Goal: Task Accomplishment & Management: Complete application form

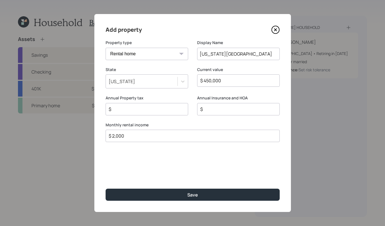
select select "rental_property"
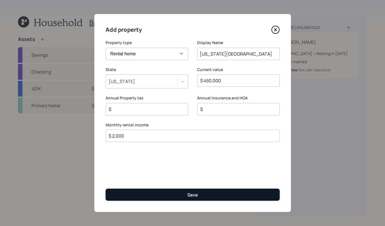
click at [235, 195] on button "Save" at bounding box center [193, 195] width 174 height 12
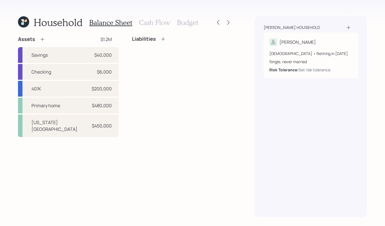
click at [161, 39] on icon at bounding box center [164, 39] width 6 height 6
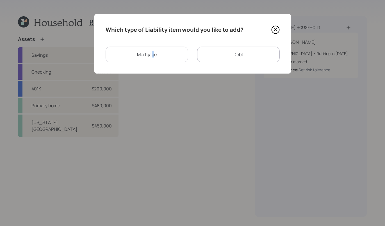
click at [153, 57] on div "Mortgage" at bounding box center [147, 55] width 83 height 16
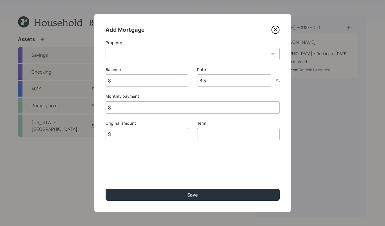
click at [189, 52] on select "AZ Primary home Washington House" at bounding box center [193, 54] width 174 height 12
click at [106, 48] on select "AZ Primary home Washington House" at bounding box center [193, 54] width 174 height 12
click at [171, 51] on select "AZ Primary home Washington House" at bounding box center [193, 54] width 174 height 12
select select "27c18052-37fb-4817-8a74-47e4f570b016"
click at [106, 48] on select "AZ Primary home Washington House" at bounding box center [193, 54] width 174 height 12
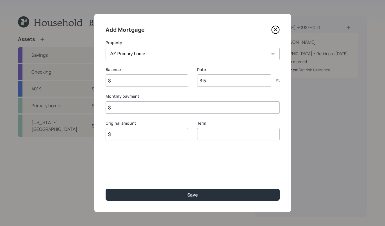
click at [175, 106] on input "$" at bounding box center [193, 107] width 174 height 12
type input "$ 2,555"
click at [221, 141] on div "Term" at bounding box center [238, 134] width 83 height 27
click at [222, 137] on input "number" at bounding box center [238, 134] width 83 height 12
type input "30"
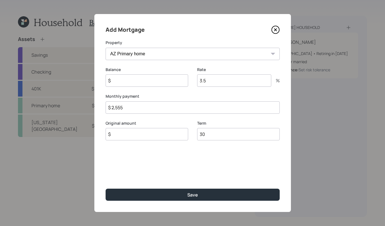
click at [213, 82] on input "3.5" at bounding box center [234, 81] width 74 height 12
type input "3"
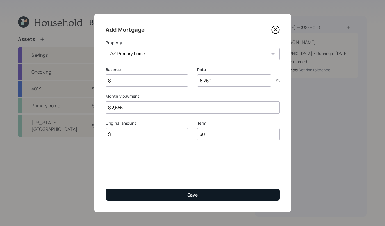
type input "6.250"
click at [189, 199] on button "Save" at bounding box center [193, 195] width 174 height 12
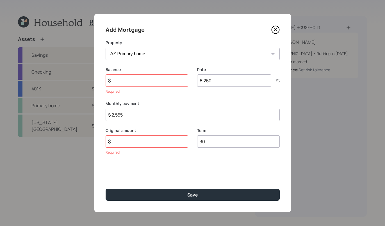
click at [141, 80] on input "$" at bounding box center [147, 81] width 83 height 12
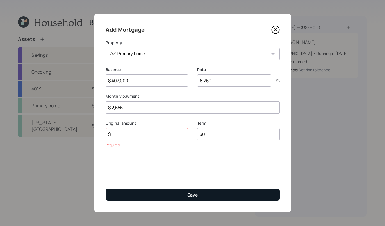
type input "$ 407,000"
click at [213, 195] on button "Save" at bounding box center [193, 195] width 174 height 12
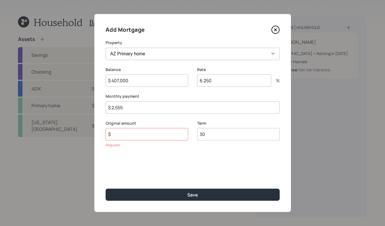
click at [158, 142] on div "Original amount $ Required" at bounding box center [147, 135] width 83 height 28
click at [158, 138] on input "$" at bounding box center [147, 134] width 83 height 12
type input "$ 413,000"
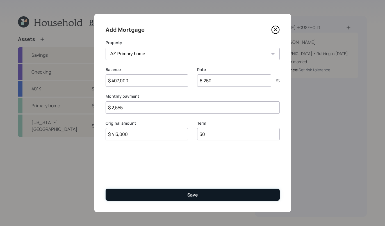
click at [182, 194] on button "Save" at bounding box center [193, 195] width 174 height 12
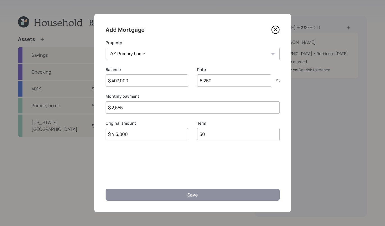
select select "5fe0901a-0f01-4449-9f18-d7c86dc92d19"
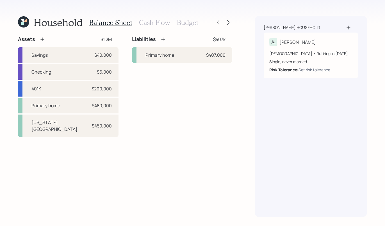
click at [165, 37] on icon at bounding box center [164, 40] width 6 height 6
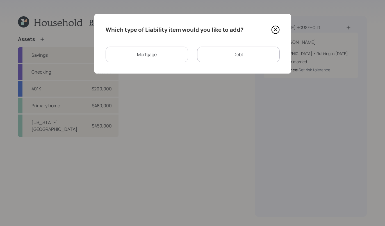
click at [244, 51] on div "Debt" at bounding box center [238, 55] width 83 height 16
select select "credit_card"
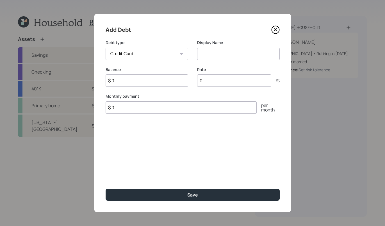
click at [149, 75] on input "$ 0" at bounding box center [147, 81] width 83 height 12
type input "$ 40,000"
click at [275, 29] on icon at bounding box center [275, 30] width 2 height 2
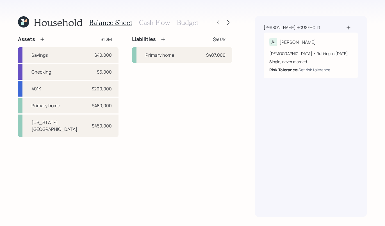
click at [152, 23] on h3 "Cash Flow" at bounding box center [154, 23] width 31 height 8
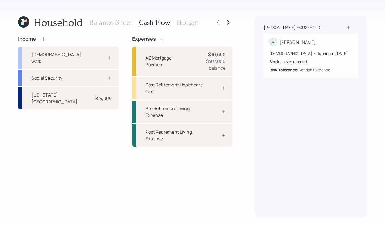
click at [43, 39] on icon at bounding box center [43, 39] width 4 height 4
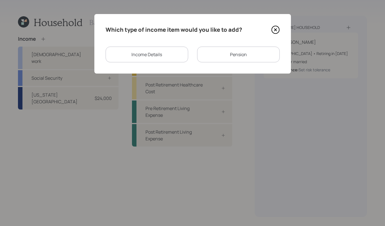
click at [225, 52] on div "Pension" at bounding box center [238, 55] width 83 height 16
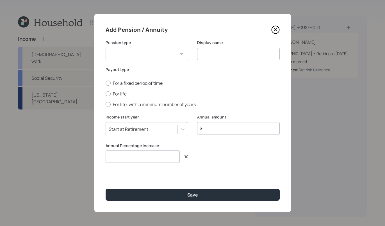
click at [174, 54] on select "Pension Annuity" at bounding box center [147, 54] width 83 height 12
select select "pension"
click at [106, 48] on select "Pension Annuity" at bounding box center [147, 54] width 83 height 12
click at [238, 53] on input at bounding box center [238, 54] width 83 height 12
type input "Air Force Pension"
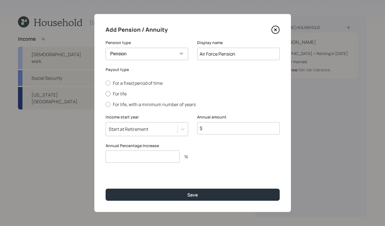
click at [107, 93] on div at bounding box center [108, 93] width 5 height 5
click at [106, 94] on input "For life" at bounding box center [105, 94] width 0 height 0
radio input "true"
click at [277, 30] on icon at bounding box center [276, 30] width 8 height 8
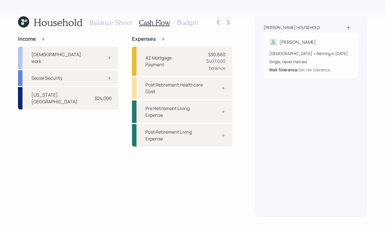
click at [44, 40] on icon at bounding box center [43, 39] width 6 height 6
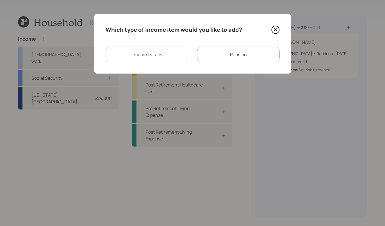
click at [157, 52] on div "Income Details" at bounding box center [147, 55] width 83 height 16
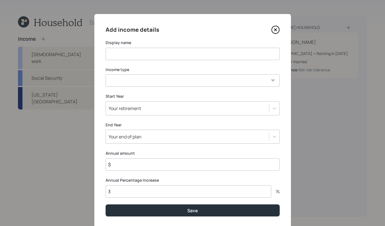
click at [195, 57] on input at bounding box center [193, 54] width 174 height 12
type input "Air Force Pension"
click at [176, 81] on select "Full-time work Part-time work Self employment Other" at bounding box center [193, 81] width 174 height 12
select select "other"
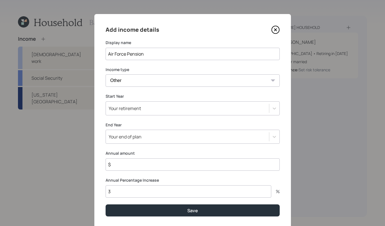
click at [106, 75] on select "Full-time work Part-time work Self employment Other" at bounding box center [193, 81] width 174 height 12
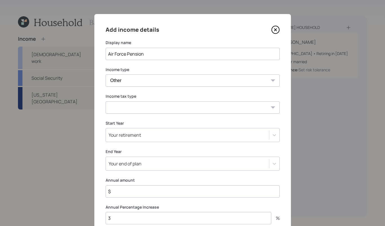
click at [223, 104] on select "Tax-free Earned Self Employment Alimony Royalties Pension / Annuity Interest Di…" at bounding box center [193, 107] width 174 height 12
select select "tax_free"
click at [106, 101] on select "Tax-free Earned Self Employment Alimony Royalties Pension / Annuity Interest Di…" at bounding box center [193, 107] width 174 height 12
click at [132, 193] on input "$" at bounding box center [193, 192] width 174 height 12
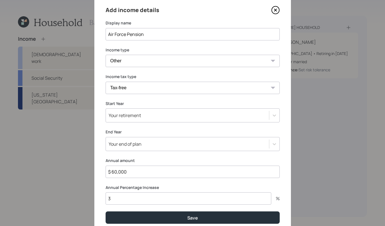
scroll to position [43, 0]
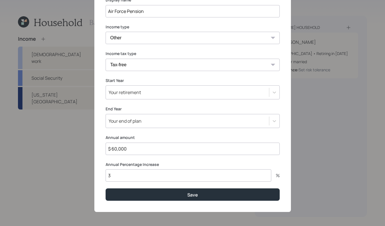
type input "$ 60,000"
click at [189, 204] on div "Add income details Display name Air Force Pension Income type Full-time work Pa…" at bounding box center [192, 91] width 197 height 241
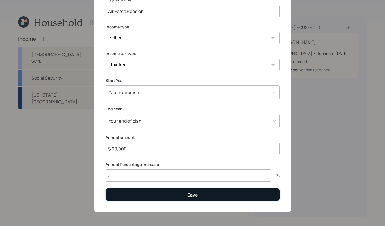
click at [191, 195] on div "Save" at bounding box center [193, 195] width 11 height 6
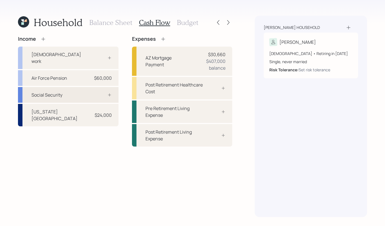
click at [110, 93] on icon at bounding box center [109, 95] width 4 height 4
